Goal: Check status: Check status

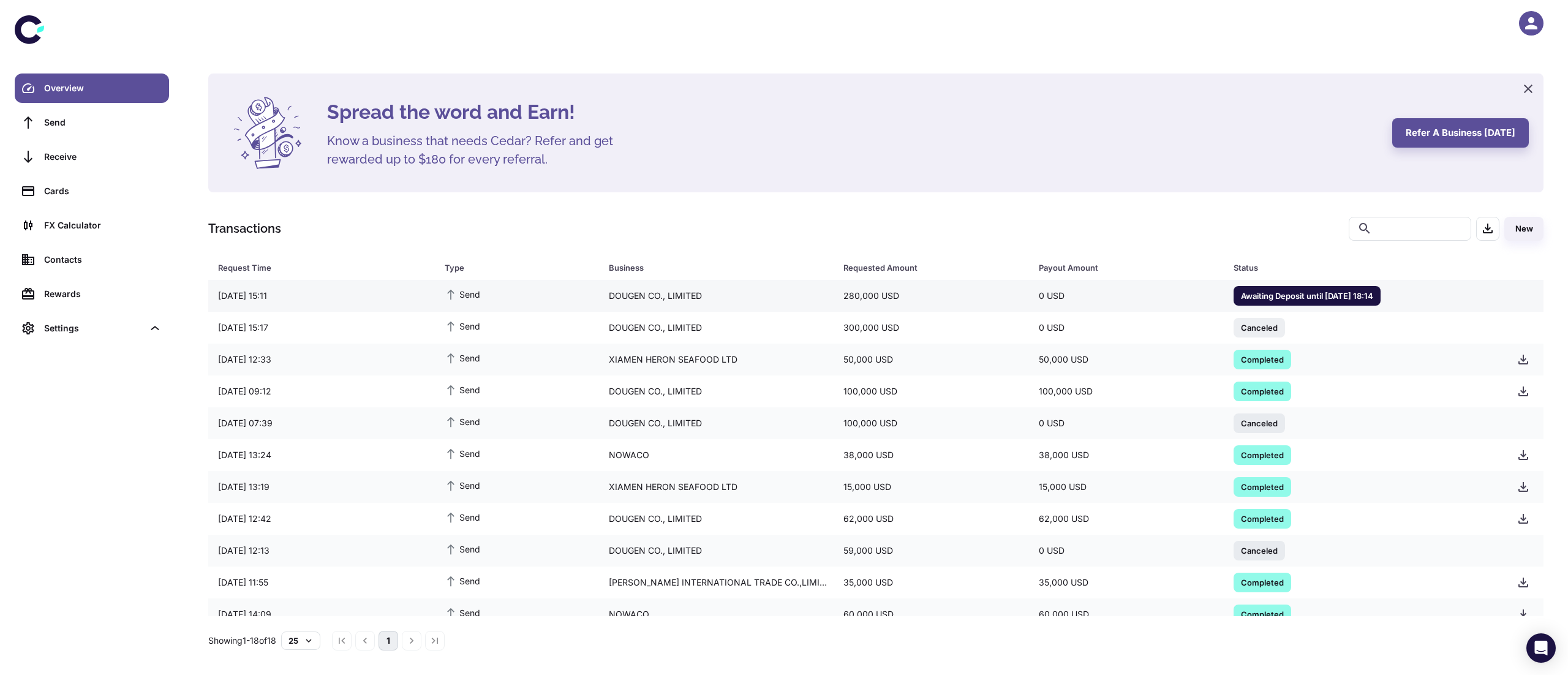
click at [384, 284] on div "[DATE] 15:11" at bounding box center [321, 296] width 227 height 24
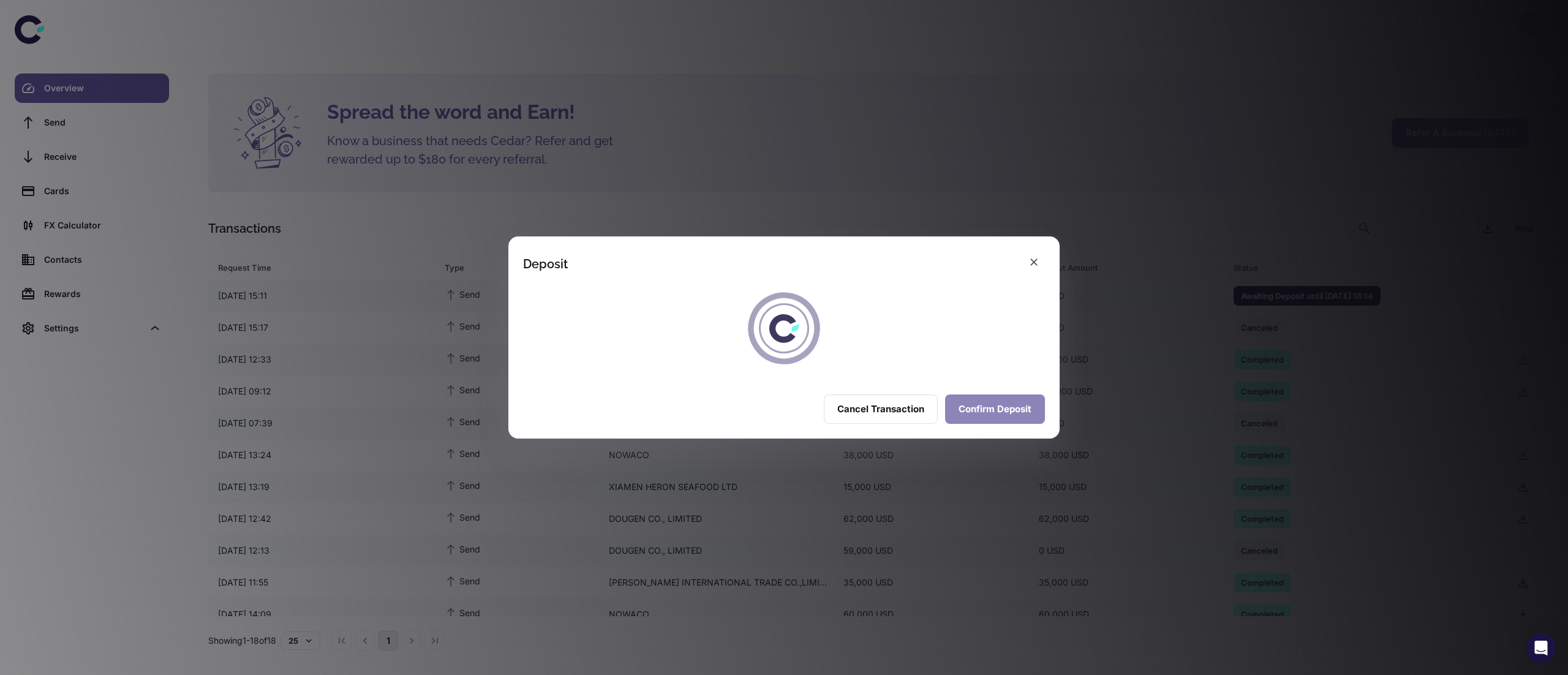
click at [976, 406] on button "Confirm Deposit" at bounding box center [996, 409] width 100 height 29
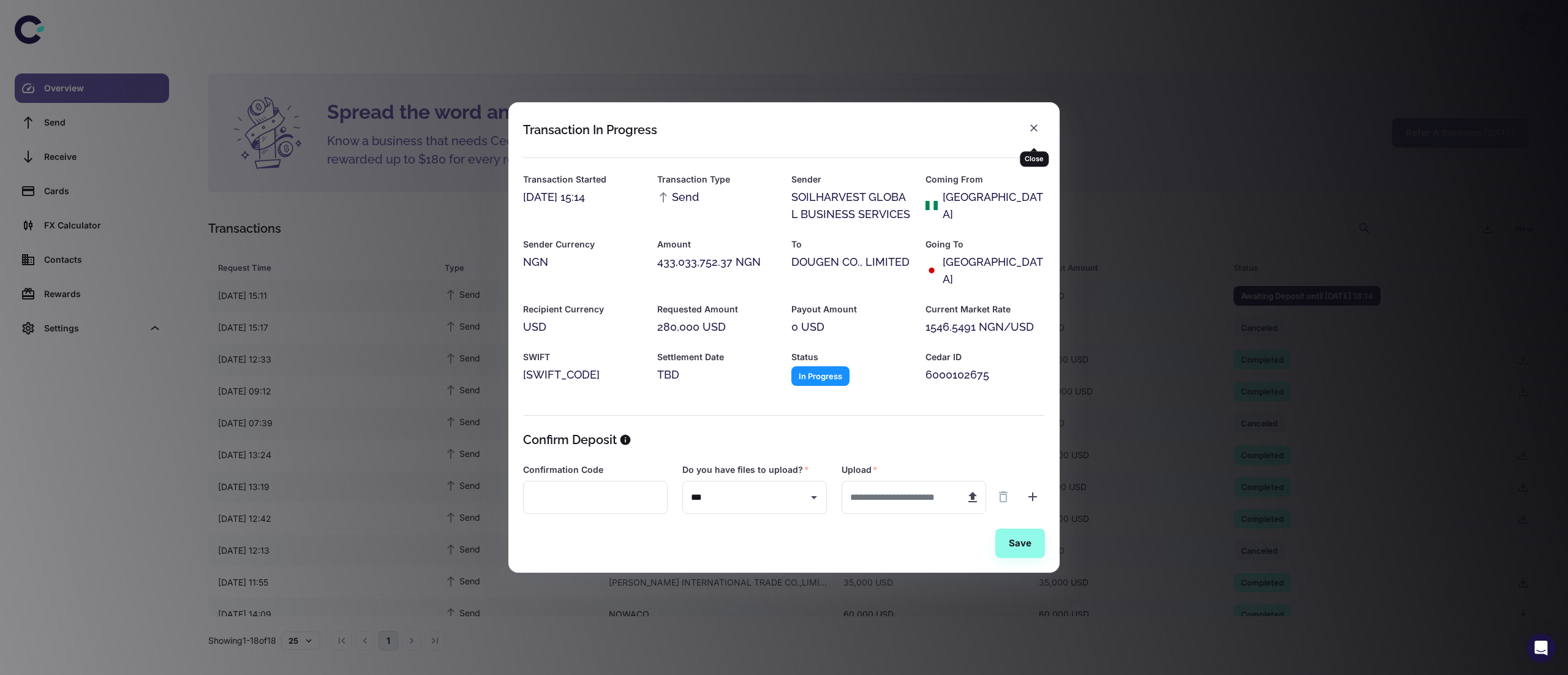
click at [1031, 134] on icon "button" at bounding box center [1033, 128] width 12 height 12
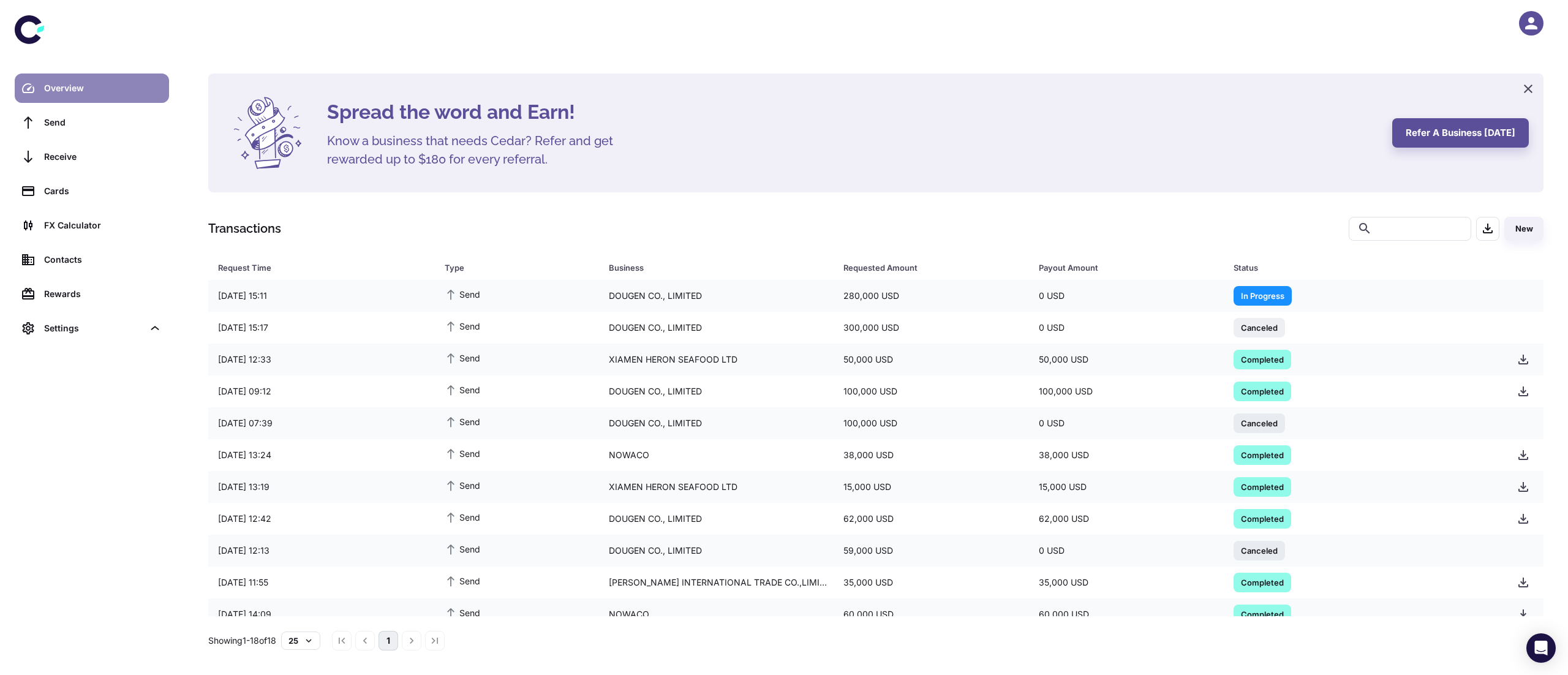
click at [96, 89] on div "Overview" at bounding box center [103, 88] width 118 height 14
click at [104, 88] on div "Overview" at bounding box center [103, 88] width 118 height 14
